Goal: Use online tool/utility: Utilize a website feature to perform a specific function

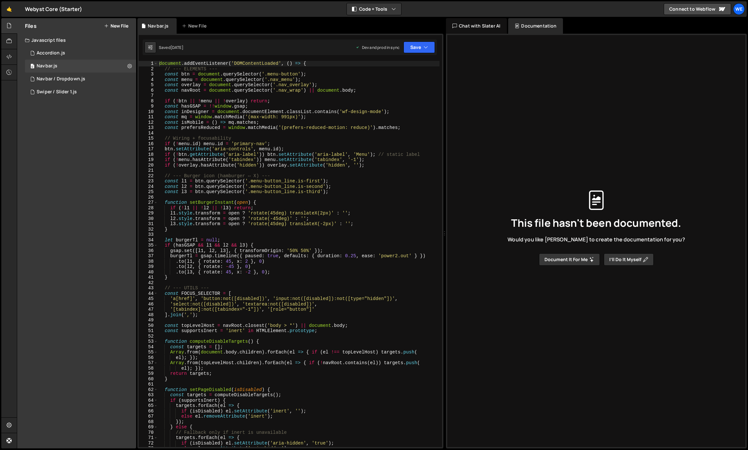
click at [232, 145] on div "document . addEventListener ( 'DOMContentLoaded' , ( ) => { // --- ELEMENTS ---…" at bounding box center [299, 259] width 282 height 397
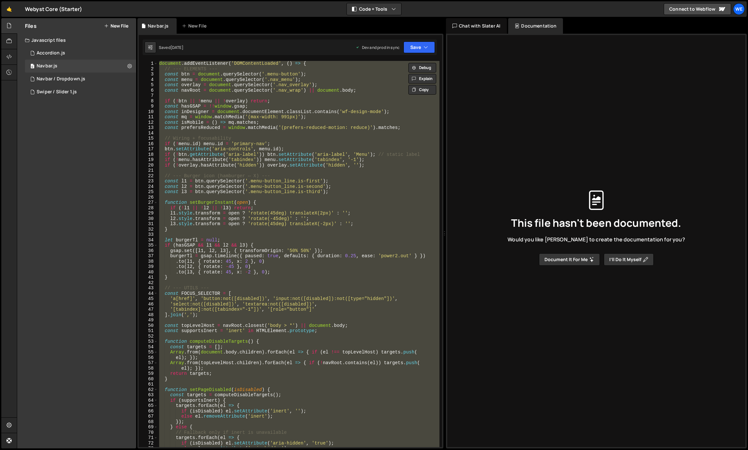
paste textarea "</script>"
type textarea "</script>"
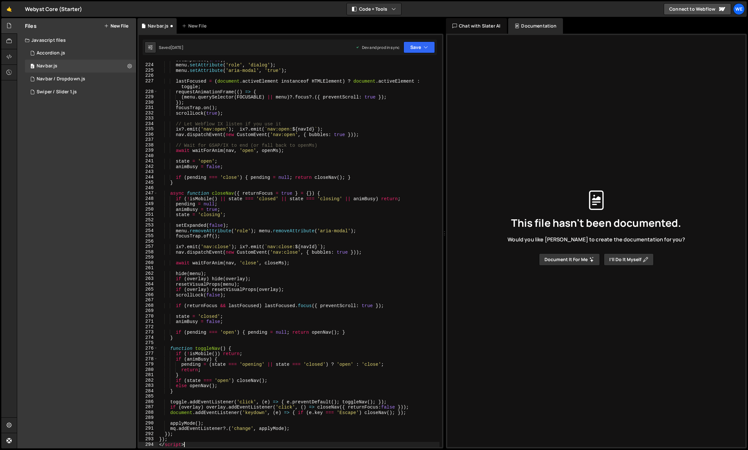
scroll to position [1240, 0]
drag, startPoint x: 189, startPoint y: 445, endPoint x: 160, endPoint y: 444, distance: 28.5
click at [160, 445] on div "setExpanded ( true ) ; menu . setAttribute ( 'role' , 'dialog' ) ; menu . setAt…" at bounding box center [299, 255] width 282 height 397
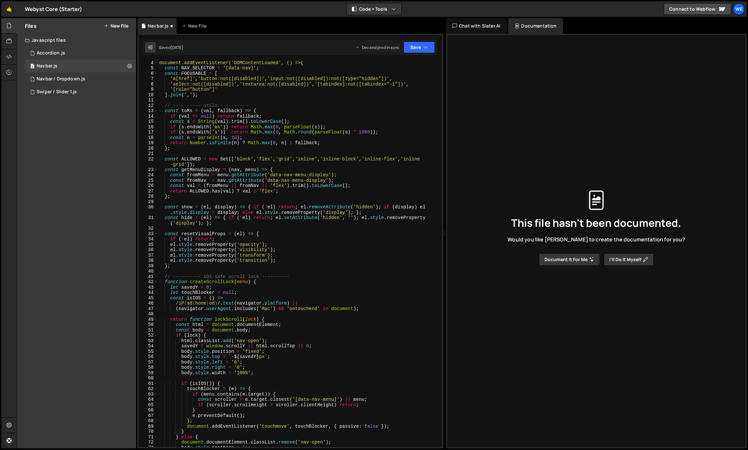
scroll to position [0, 0]
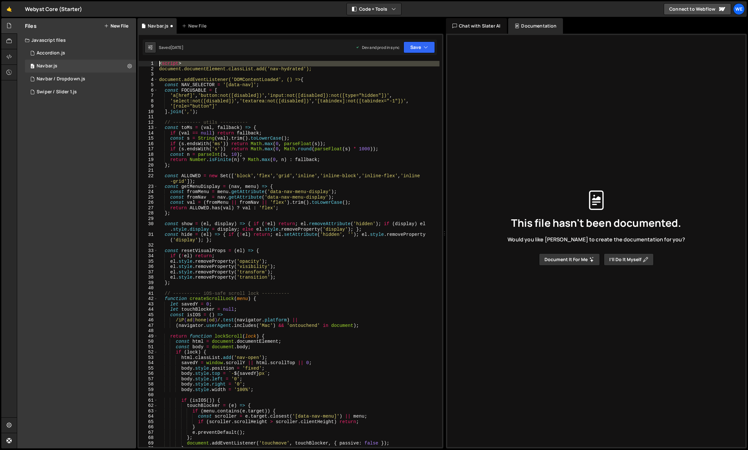
drag, startPoint x: 161, startPoint y: 70, endPoint x: 158, endPoint y: 66, distance: 5.4
click at [158, 66] on div "}); 1 2 3 4 5 6 7 8 9 10 11 12 13 14 15 16 17 18 19 20 21 22 23 24 25 26 27 28 …" at bounding box center [291, 254] width 304 height 387
type textarea "document.documentElement.classList.add('nav-hydrated');"
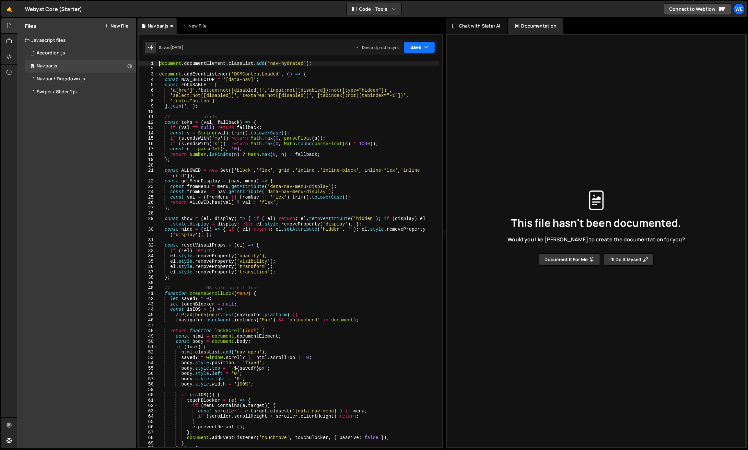
click at [409, 51] on button "Save" at bounding box center [419, 48] width 31 height 12
click at [388, 81] on div "Save to Production S" at bounding box center [397, 84] width 67 height 6
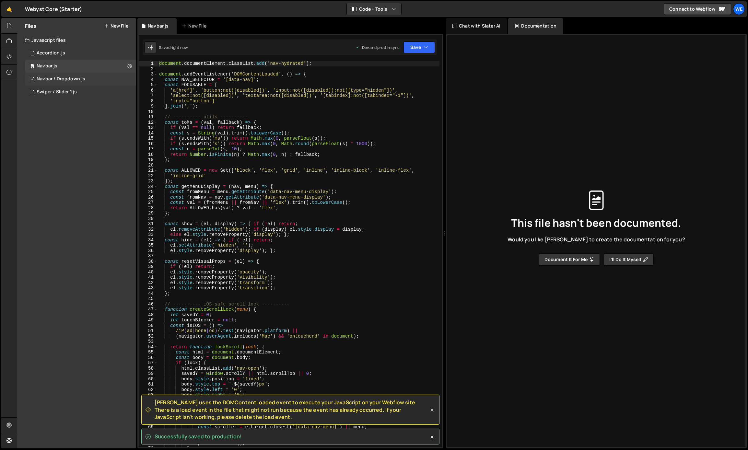
click at [73, 80] on div "Navbar / Dropdown.js" at bounding box center [61, 79] width 49 height 6
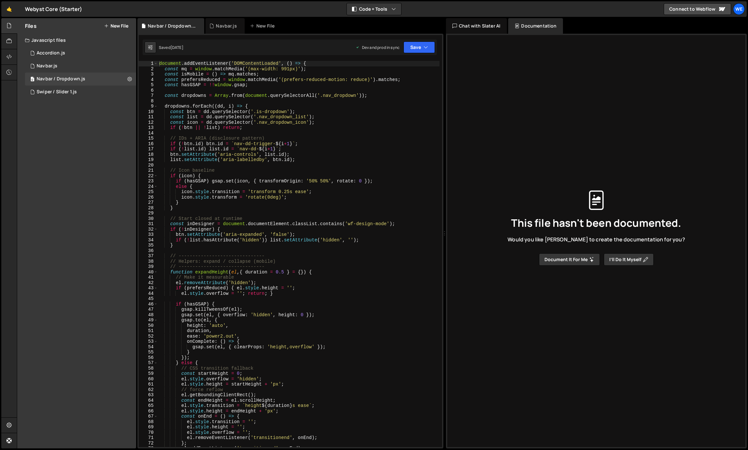
click at [220, 135] on div "document . addEventListener ( 'DOMContentLoaded' , ( ) => { const mq = window .…" at bounding box center [299, 259] width 282 height 397
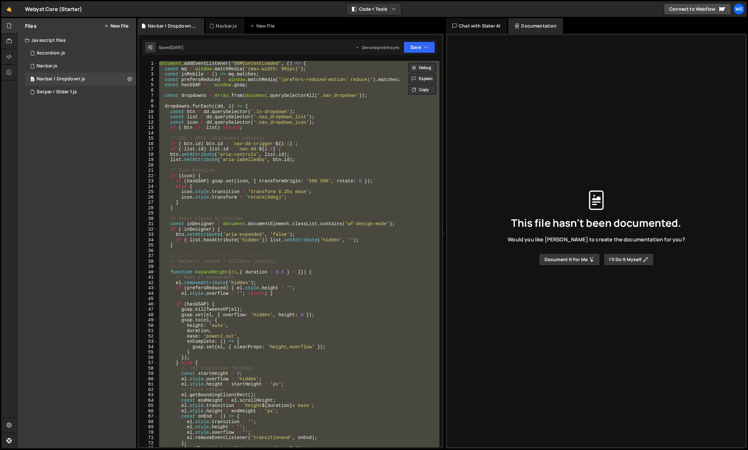
paste textarea
type textarea "});"
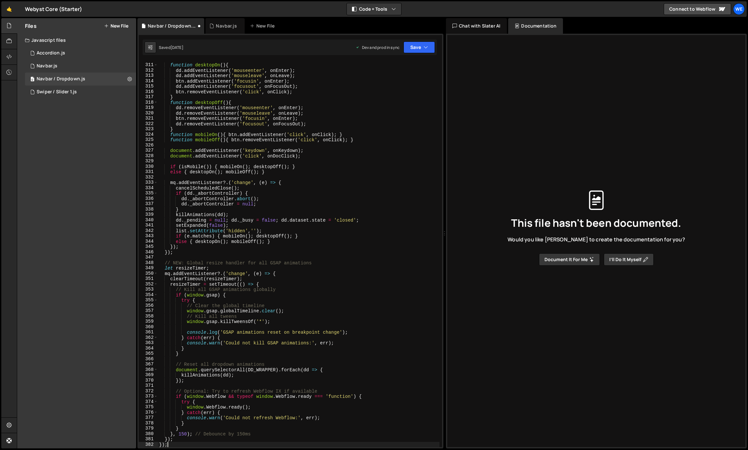
scroll to position [1690, 0]
click at [415, 48] on button "Save" at bounding box center [419, 48] width 31 height 12
click at [384, 90] on div "[DATE]" at bounding box center [381, 92] width 13 height 6
